Goal: Find specific page/section: Find specific page/section

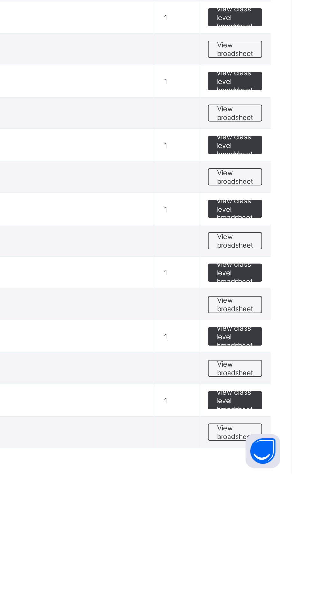
click at [283, 114] on span "View broadsheet" at bounding box center [280, 497] width 20 height 10
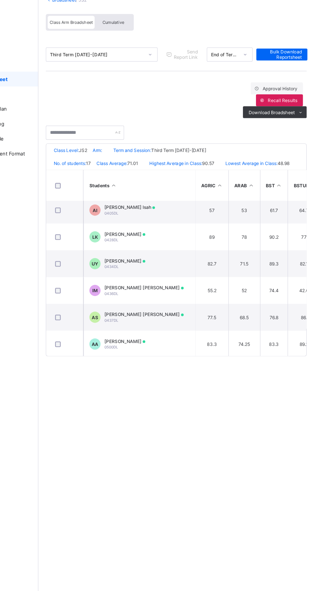
scroll to position [153, 0]
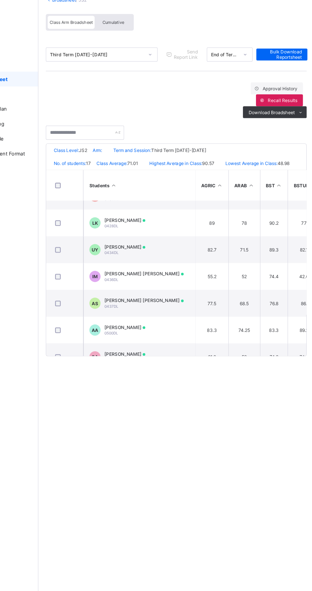
click at [237, 114] on td "77.5" at bounding box center [224, 306] width 28 height 23
click at [255, 114] on td "68.5" at bounding box center [251, 306] width 27 height 23
click at [224, 114] on td "77.5" at bounding box center [224, 306] width 28 height 23
click at [250, 114] on td "68.5" at bounding box center [251, 306] width 27 height 23
click at [263, 114] on td "68.5" at bounding box center [251, 306] width 27 height 23
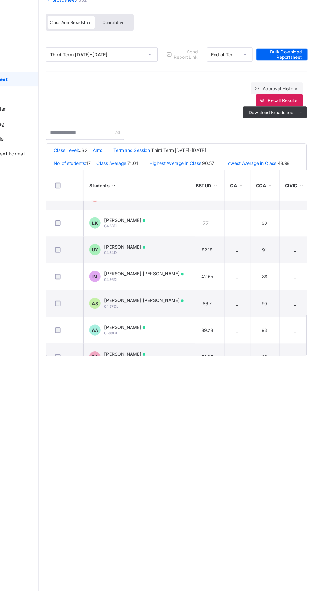
scroll to position [153, 92]
click at [293, 114] on td "_" at bounding box center [287, 306] width 27 height 23
click at [272, 114] on td "90" at bounding box center [261, 306] width 25 height 23
click at [193, 114] on span "[PERSON_NAME] [PERSON_NAME]" at bounding box center [167, 303] width 68 height 5
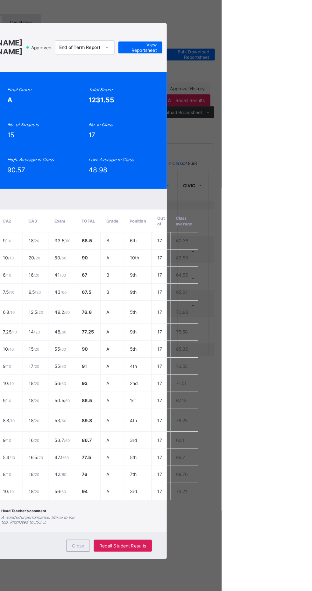
click at [256, 92] on span "View Reportsheet" at bounding box center [242, 88] width 28 height 10
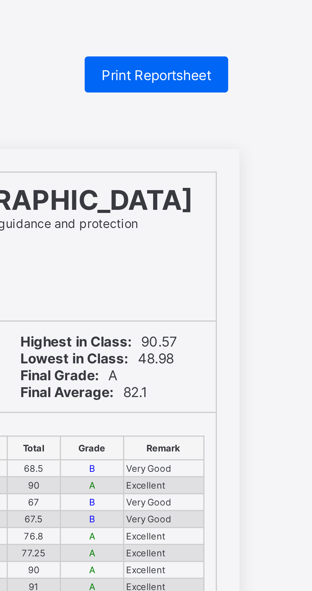
click at [271, 20] on span "Print Reportsheet" at bounding box center [258, 21] width 31 height 5
